Goal: Entertainment & Leisure: Consume media (video, audio)

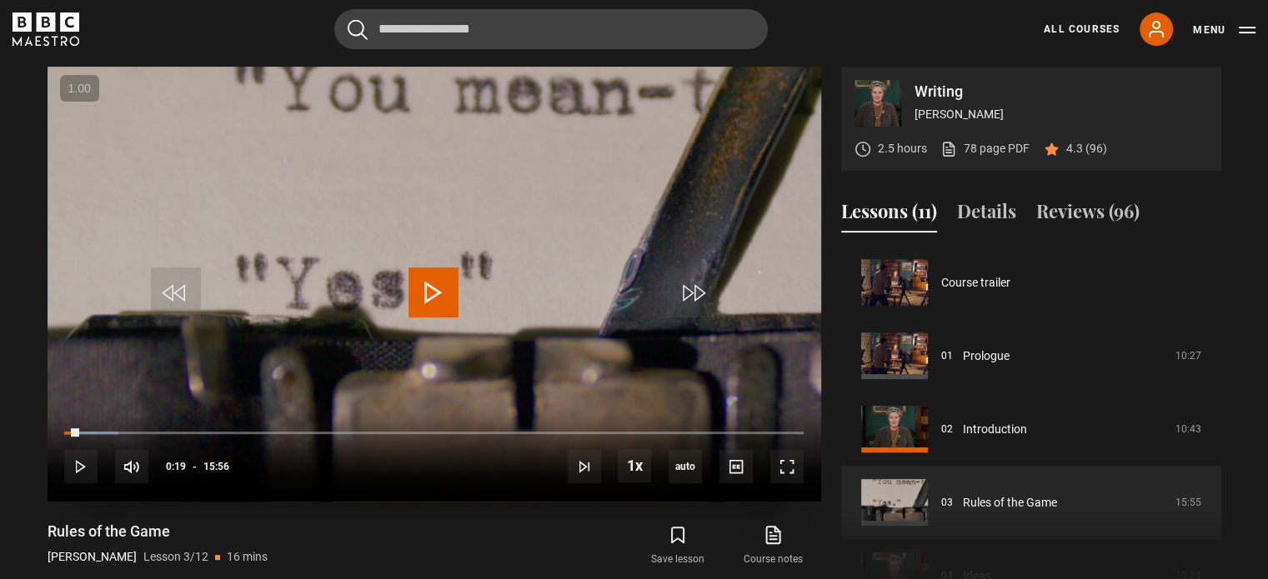
scroll to position [147, 0]
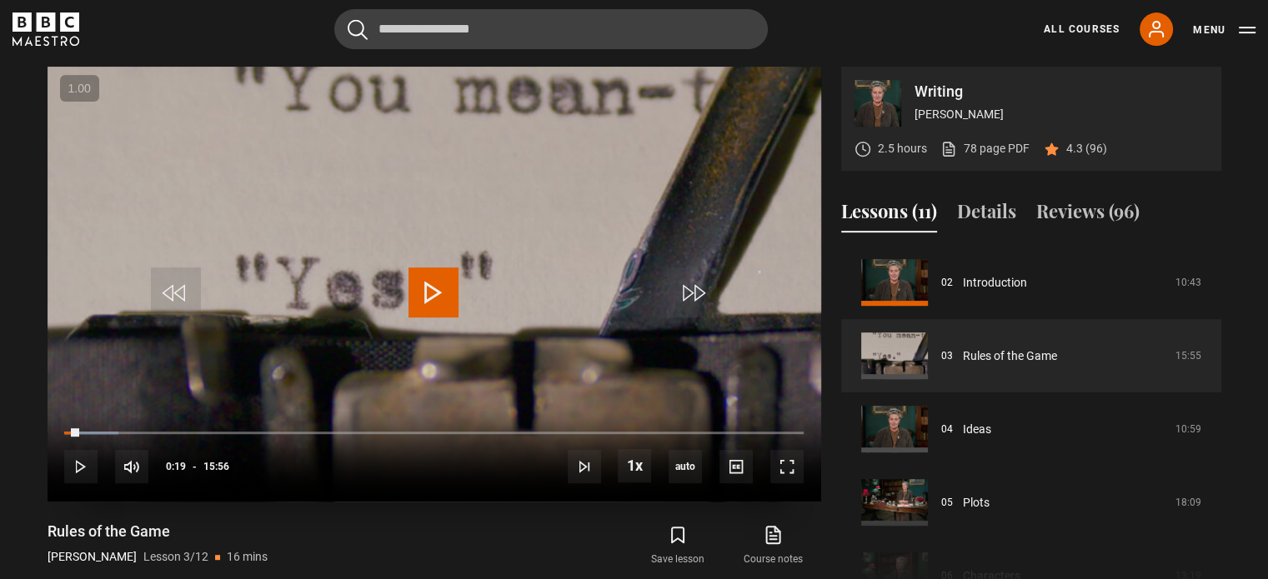
click at [63, 476] on div "10s Skip Back 10 seconds Play 10s Skip Forward 10 seconds Loaded : 7.32% 00:19 …" at bounding box center [435, 456] width 774 height 93
click at [76, 470] on span "Video Player" at bounding box center [80, 466] width 33 height 33
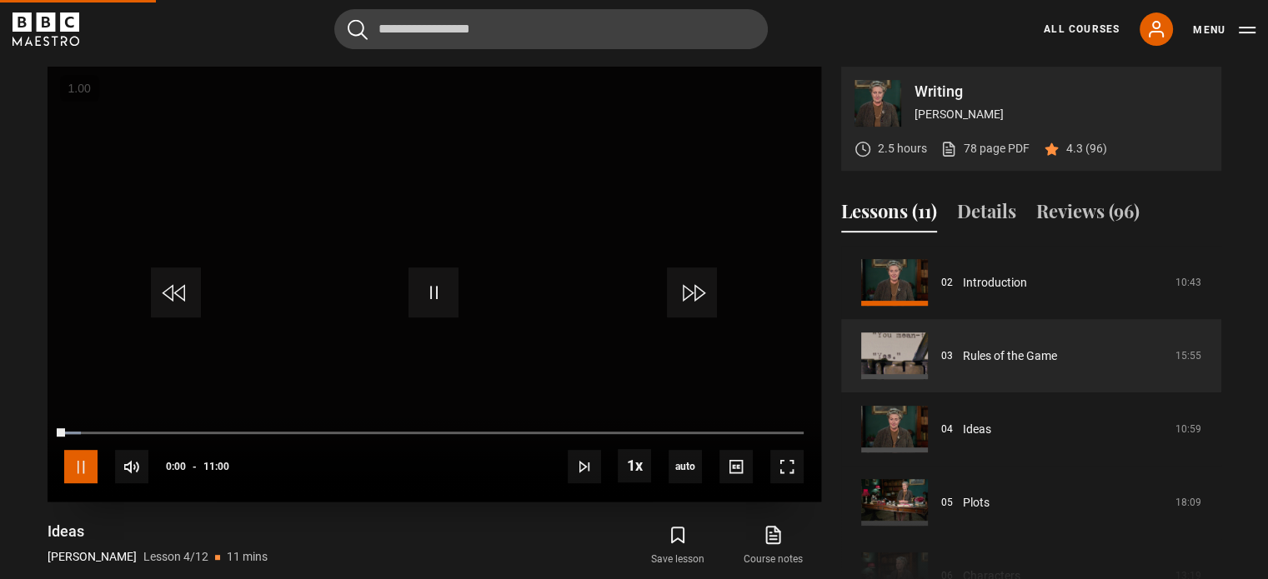
click at [73, 473] on span "Video Player" at bounding box center [80, 466] width 33 height 33
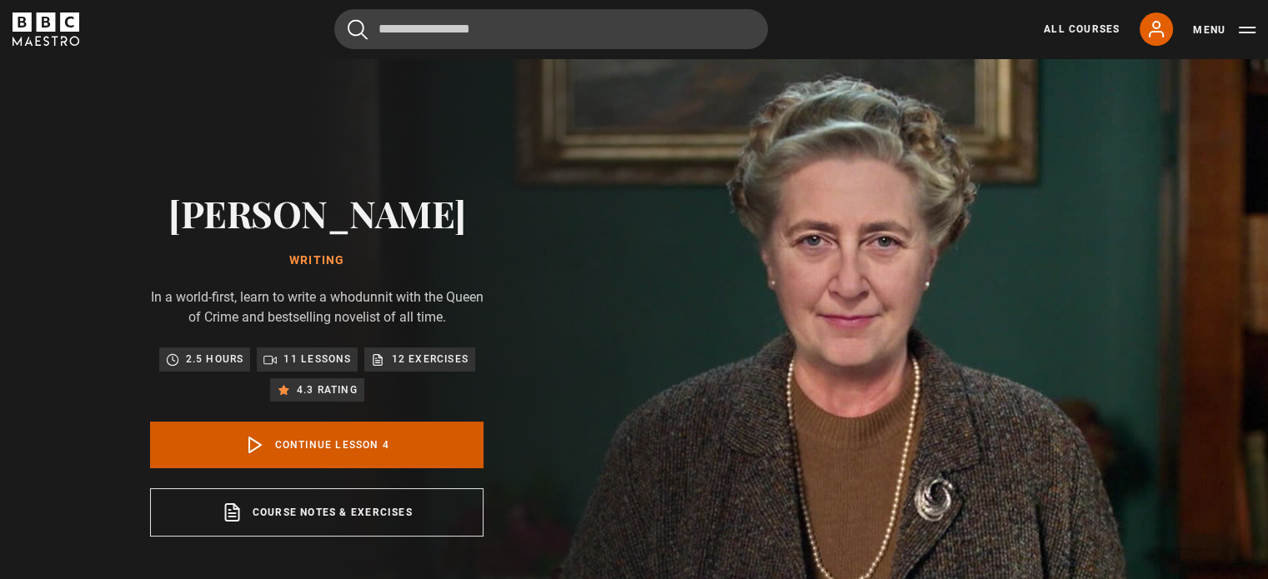
click at [328, 431] on link "Continue lesson 4" at bounding box center [316, 445] width 333 height 47
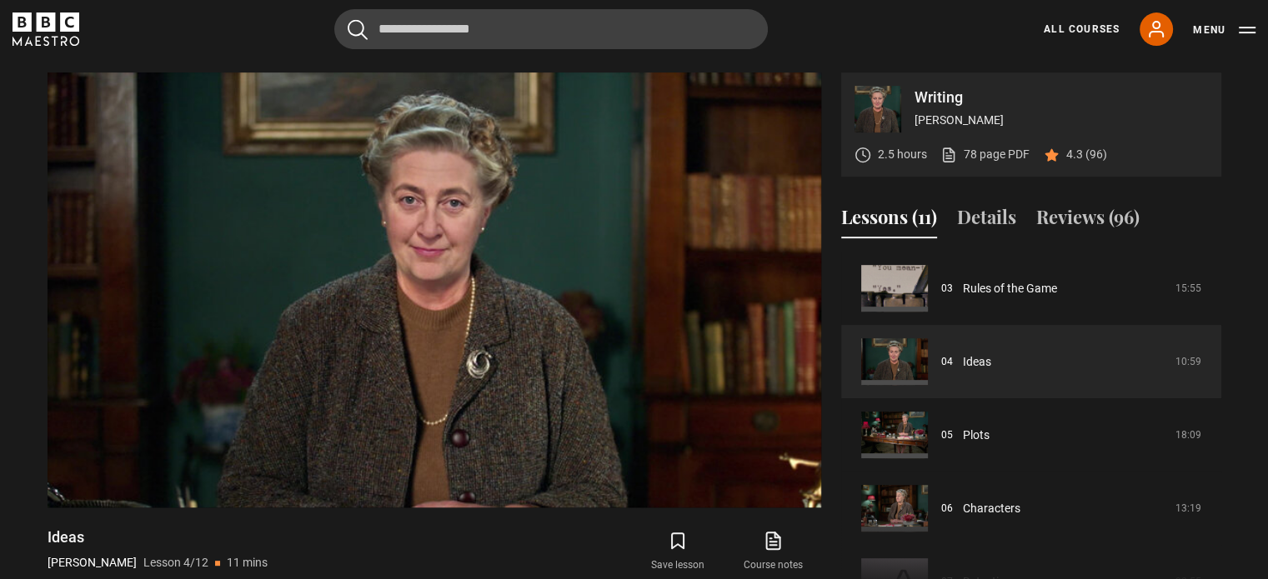
scroll to position [670, 0]
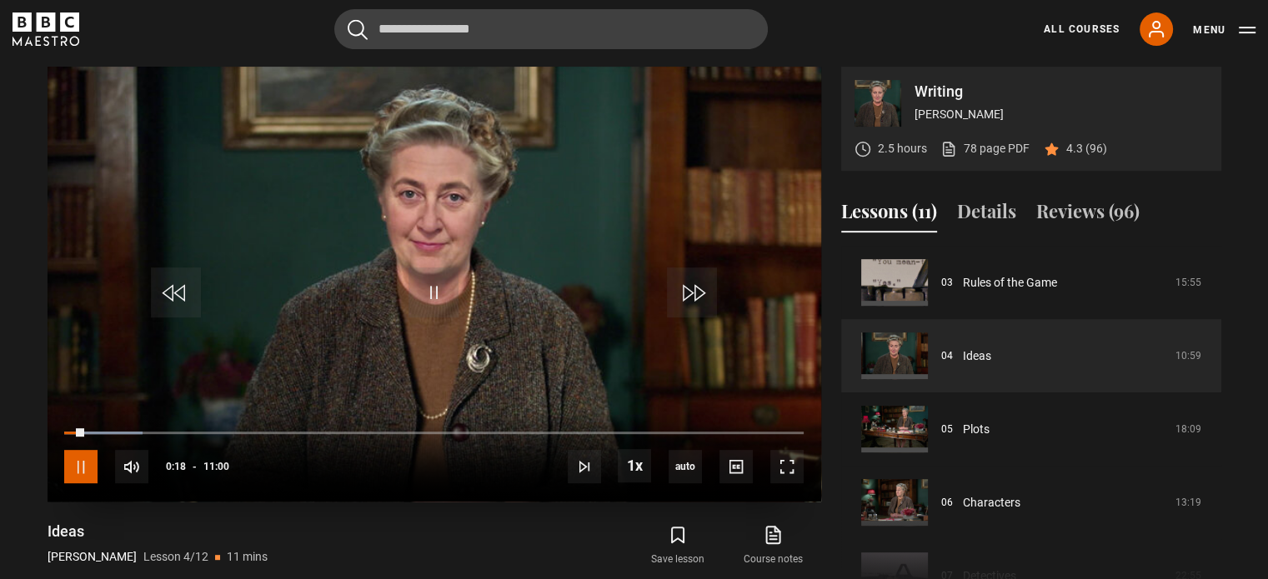
click at [66, 461] on span "Video Player" at bounding box center [80, 466] width 33 height 33
